Goal: Information Seeking & Learning: Compare options

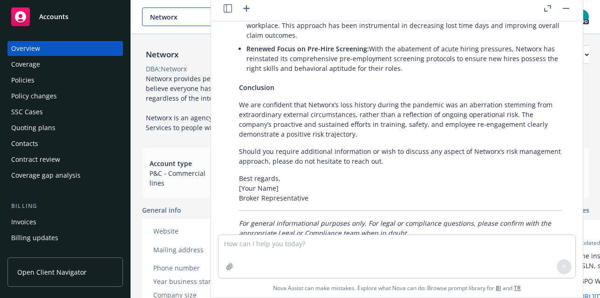
click at [170, 19] on span "Networx" at bounding box center [190, 17] width 81 height 10
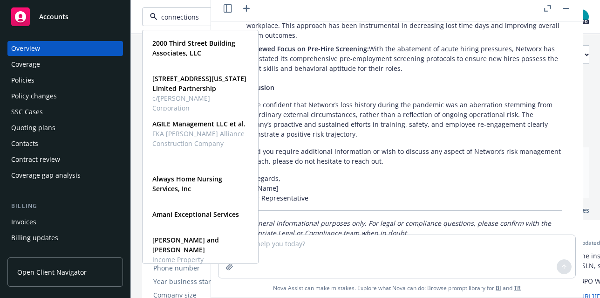
type input "connections"
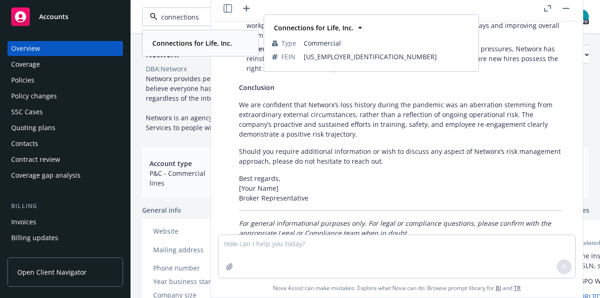
click at [152, 45] on strong "Connections for Life, Inc." at bounding box center [192, 43] width 80 height 9
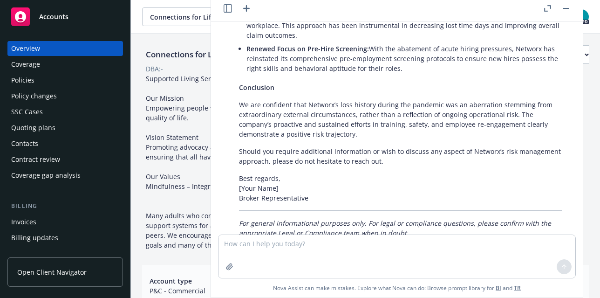
click at [137, 115] on div "Connections for Life, Inc. Business Insurance Total Rewards Actions DBA: - Acco…" at bounding box center [365, 183] width 469 height 298
click at [562, 8] on button "button" at bounding box center [566, 8] width 11 height 11
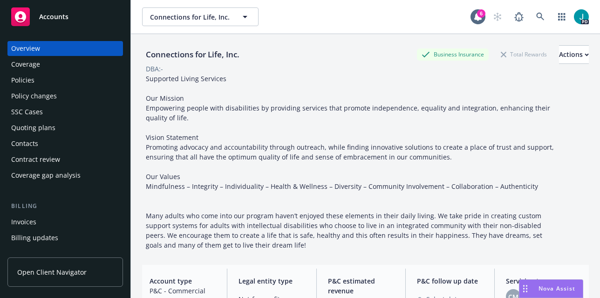
click at [39, 76] on div "Policies" at bounding box center [65, 80] width 108 height 15
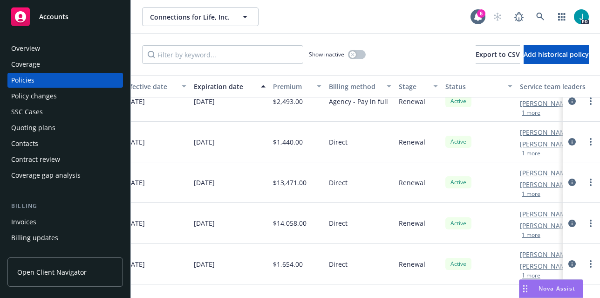
scroll to position [16, 389]
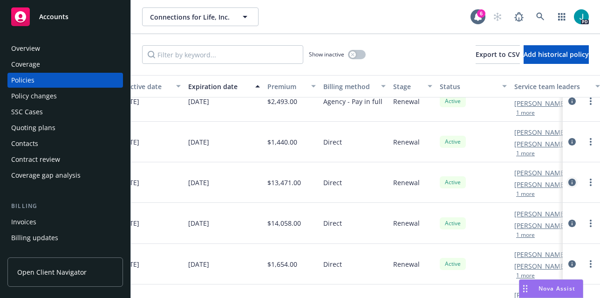
click at [568, 182] on icon "circleInformation" at bounding box center [571, 181] width 7 height 7
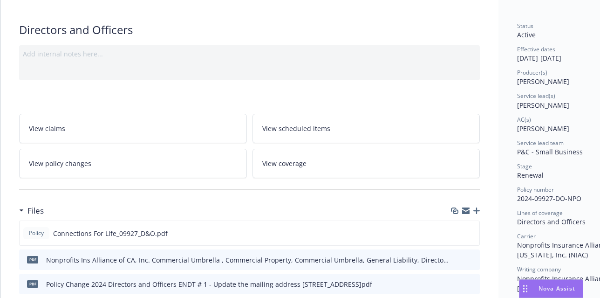
scroll to position [77, 0]
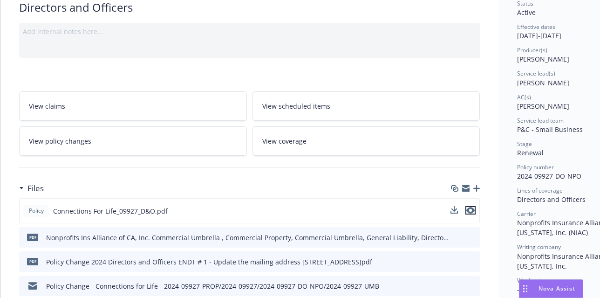
click at [471, 211] on icon "preview file" at bounding box center [470, 210] width 8 height 7
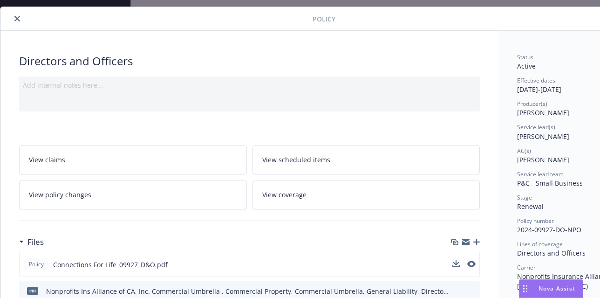
scroll to position [0, 0]
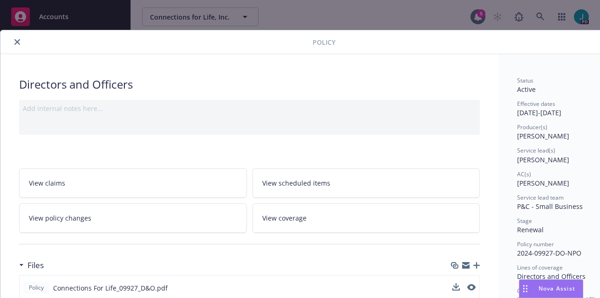
click at [16, 43] on icon "close" at bounding box center [17, 42] width 6 height 6
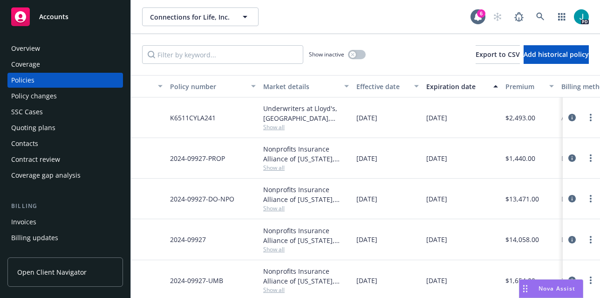
scroll to position [2, 151]
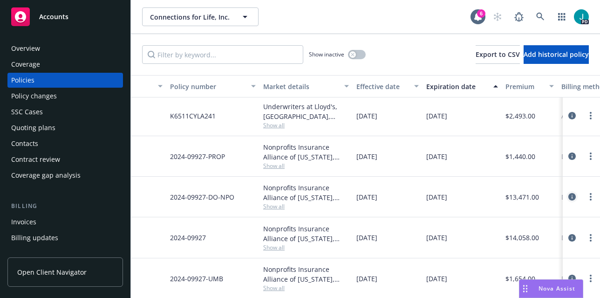
click at [568, 197] on icon "circleInformation" at bounding box center [571, 196] width 7 height 7
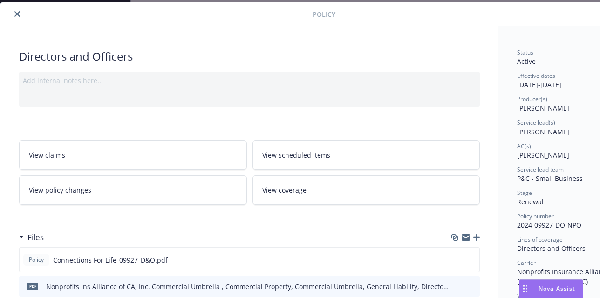
scroll to position [98, 0]
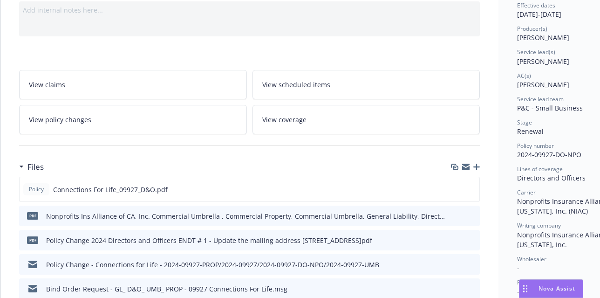
click at [471, 214] on icon "preview file" at bounding box center [471, 215] width 8 height 7
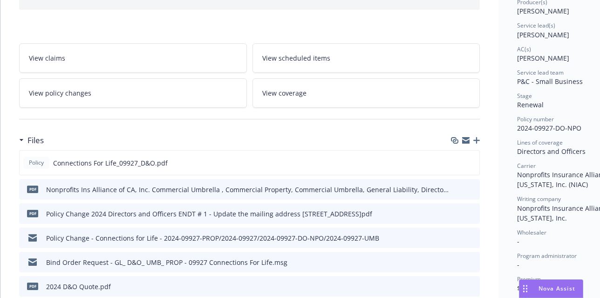
scroll to position [125, 0]
click at [474, 188] on icon "preview file" at bounding box center [471, 188] width 8 height 7
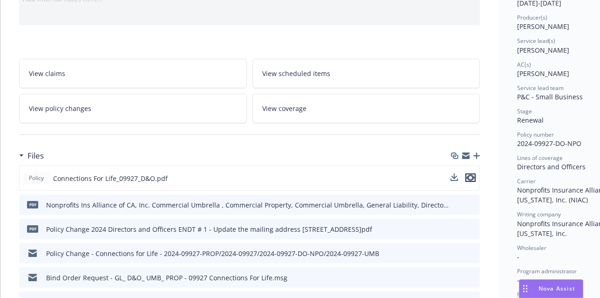
click at [473, 177] on icon "preview file" at bounding box center [470, 177] width 8 height 7
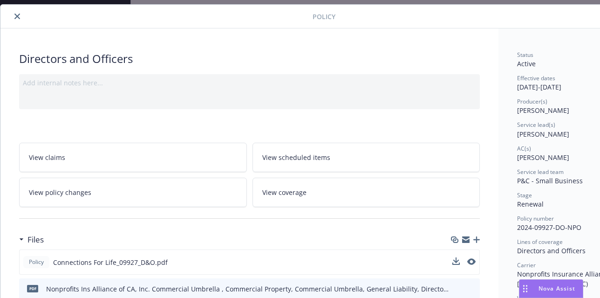
scroll to position [0, 0]
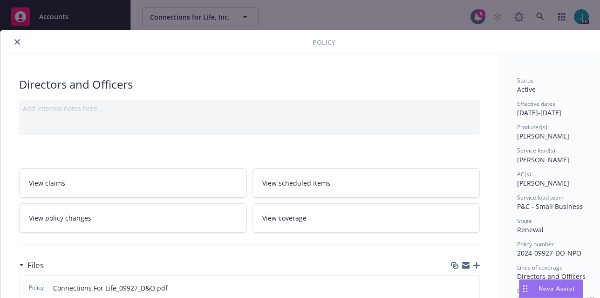
click at [17, 38] on button "close" at bounding box center [17, 41] width 11 height 11
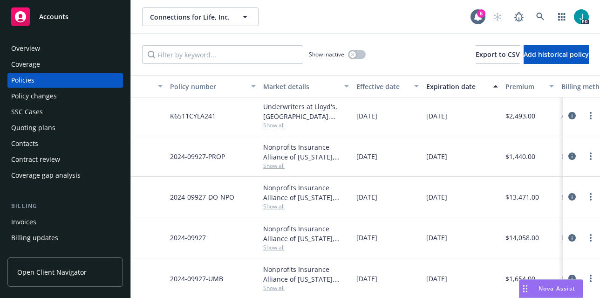
scroll to position [0, 151]
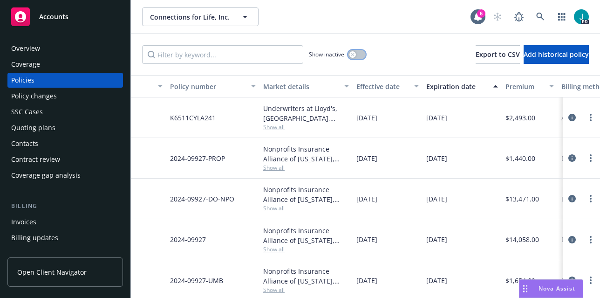
click at [356, 54] on button "button" at bounding box center [357, 54] width 18 height 9
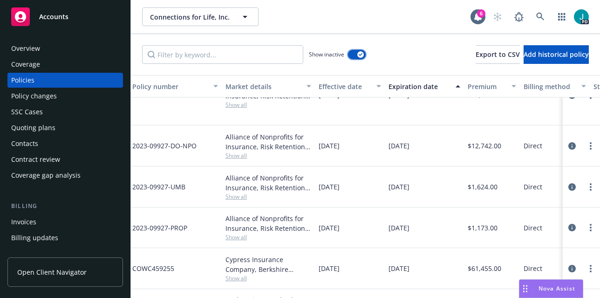
scroll to position [1272, 189]
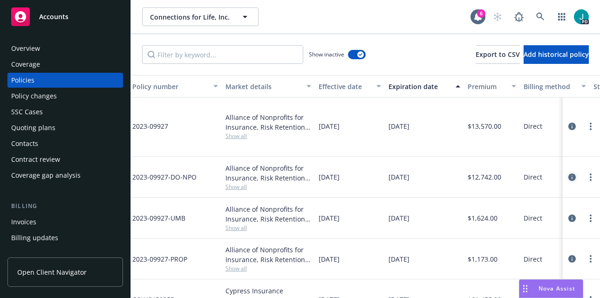
click at [568, 173] on icon "circleInformation" at bounding box center [571, 176] width 7 height 7
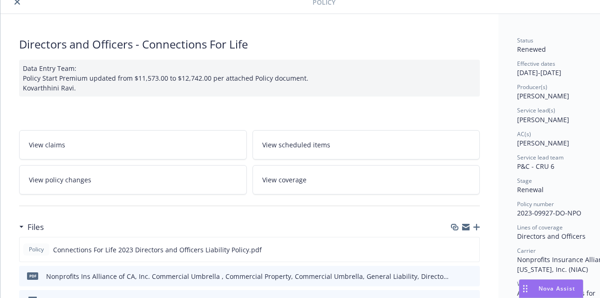
scroll to position [165, 0]
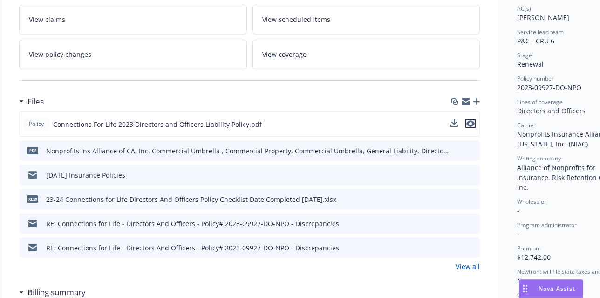
click at [475, 123] on button "preview file" at bounding box center [470, 123] width 10 height 8
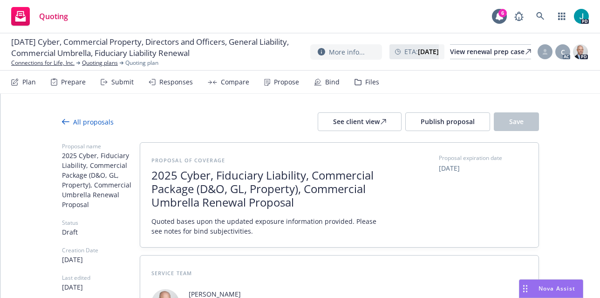
type textarea "x"
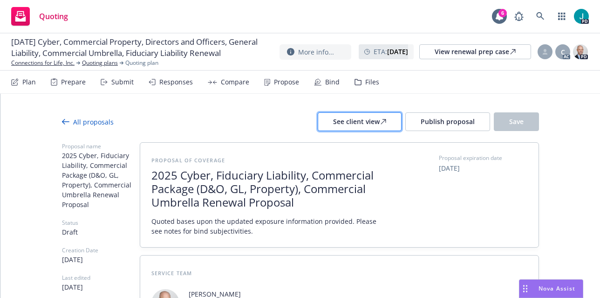
click at [358, 118] on div "See client view" at bounding box center [359, 122] width 53 height 18
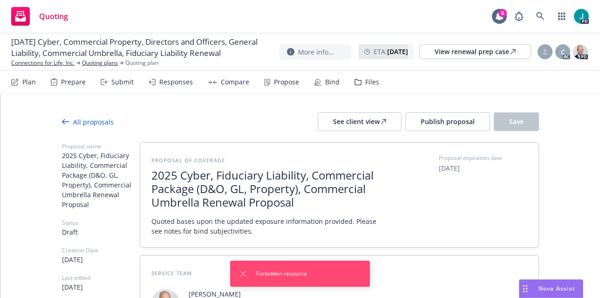
click at [382, 177] on div "Proposal of coverage 2025 Cyber, Fiduciary Liability, Commercial Package (D&O, …" at bounding box center [339, 195] width 376 height 82
click at [408, 178] on div "Proposal of coverage 2025 Cyber, Fiduciary Liability, Commercial Package (D&O, …" at bounding box center [339, 195] width 376 height 82
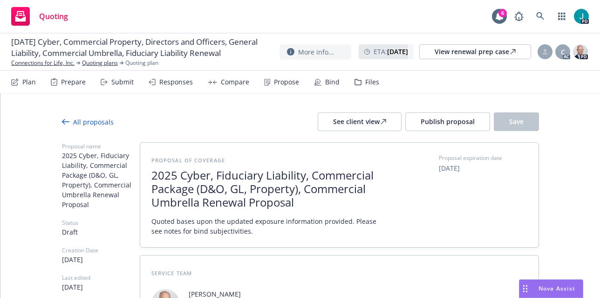
type textarea "x"
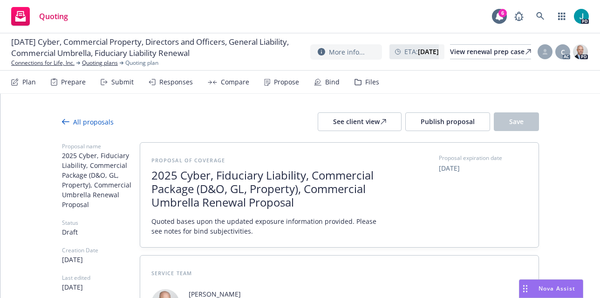
click at [226, 82] on div "Compare" at bounding box center [235, 81] width 28 height 7
type textarea "x"
